Goal: Task Accomplishment & Management: Manage account settings

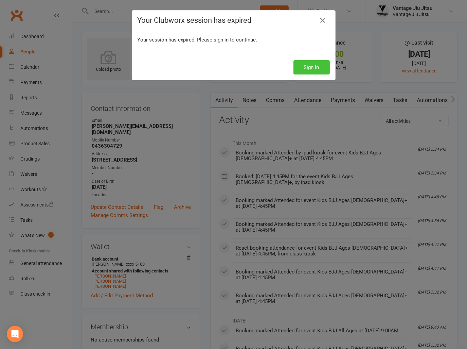
click at [311, 62] on button "Sign In" at bounding box center [312, 67] width 36 height 14
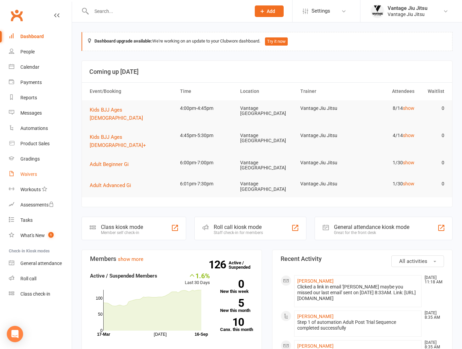
click at [35, 174] on div "Waivers" at bounding box center [28, 173] width 17 height 5
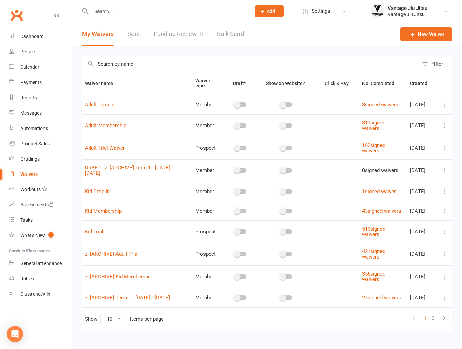
click at [446, 148] on icon at bounding box center [445, 147] width 7 height 7
click at [446, 145] on icon at bounding box center [445, 147] width 7 height 7
click at [405, 187] on link "Copy external link to clipboard" at bounding box center [404, 188] width 80 height 14
